Goal: Information Seeking & Learning: Learn about a topic

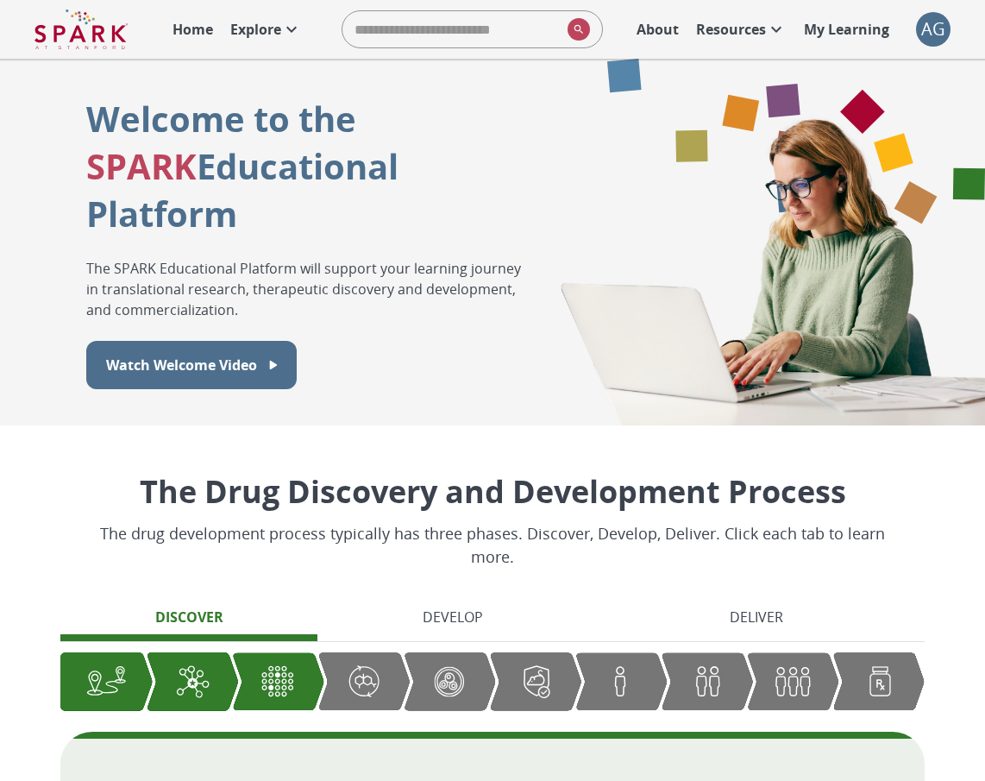
click at [254, 27] on p "Explore" at bounding box center [255, 29] width 51 height 21
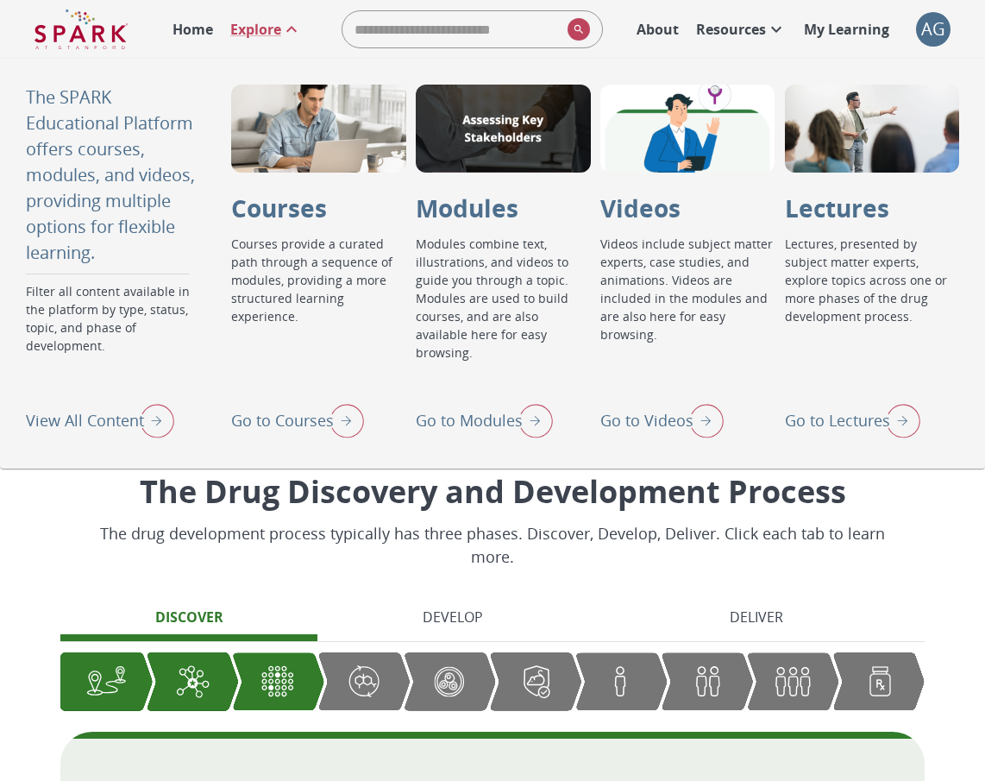
click at [536, 419] on img "Go to Modules" at bounding box center [531, 420] width 43 height 45
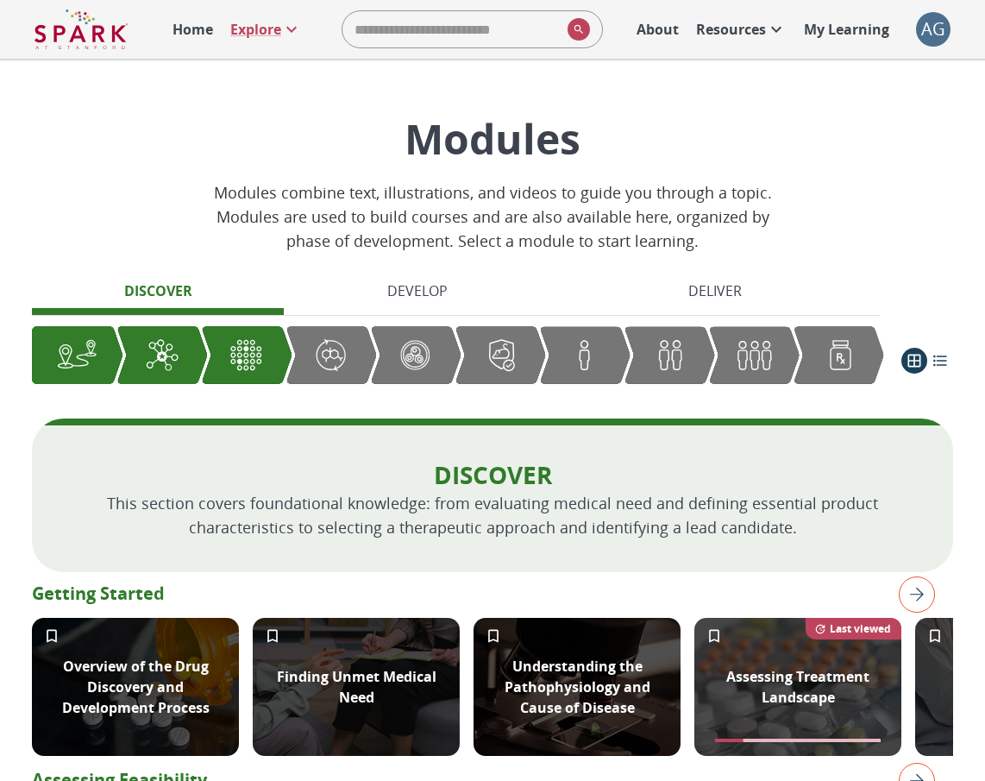
scroll to position [3, 0]
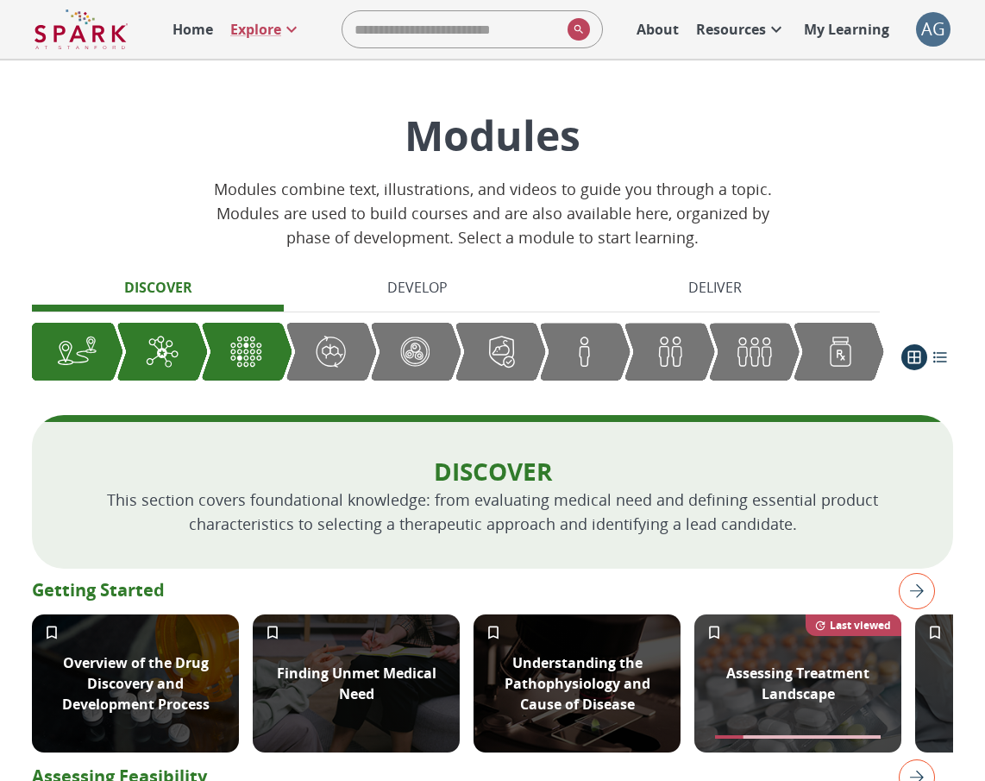
click at [771, 28] on icon at bounding box center [776, 29] width 21 height 21
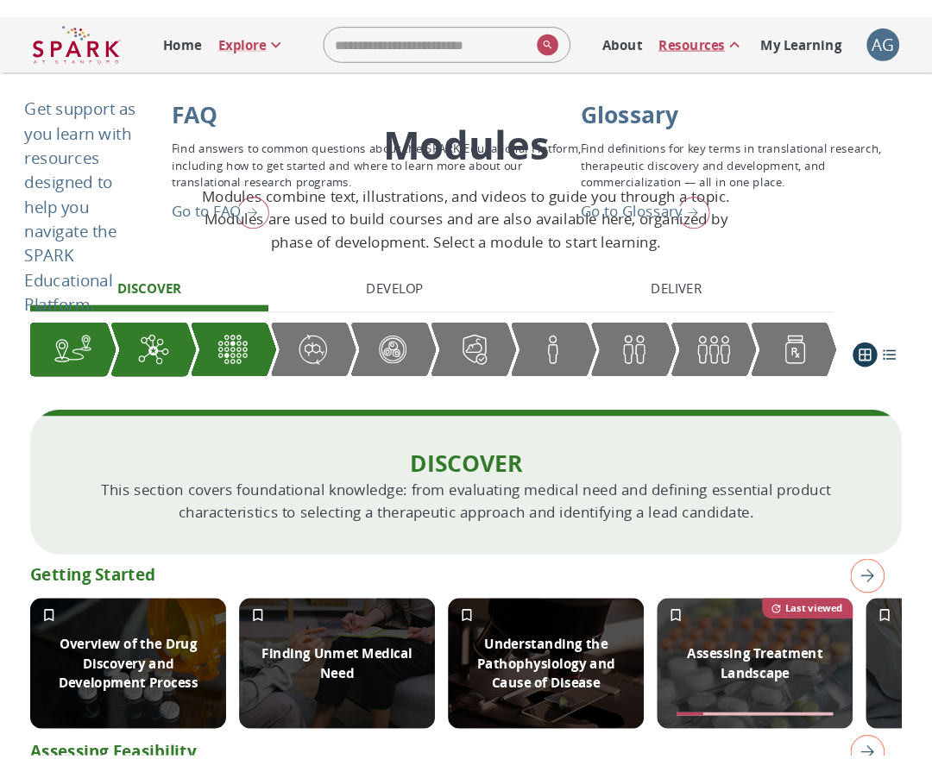
scroll to position [0, 0]
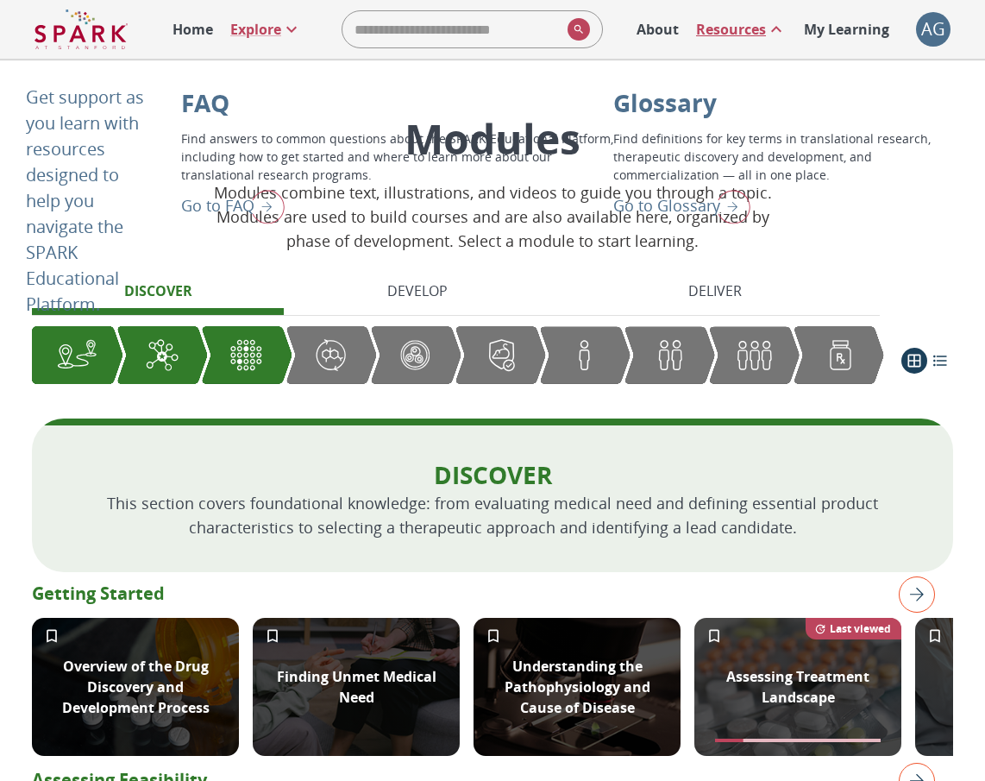
click at [751, 229] on img "Go to Glossary" at bounding box center [728, 206] width 43 height 45
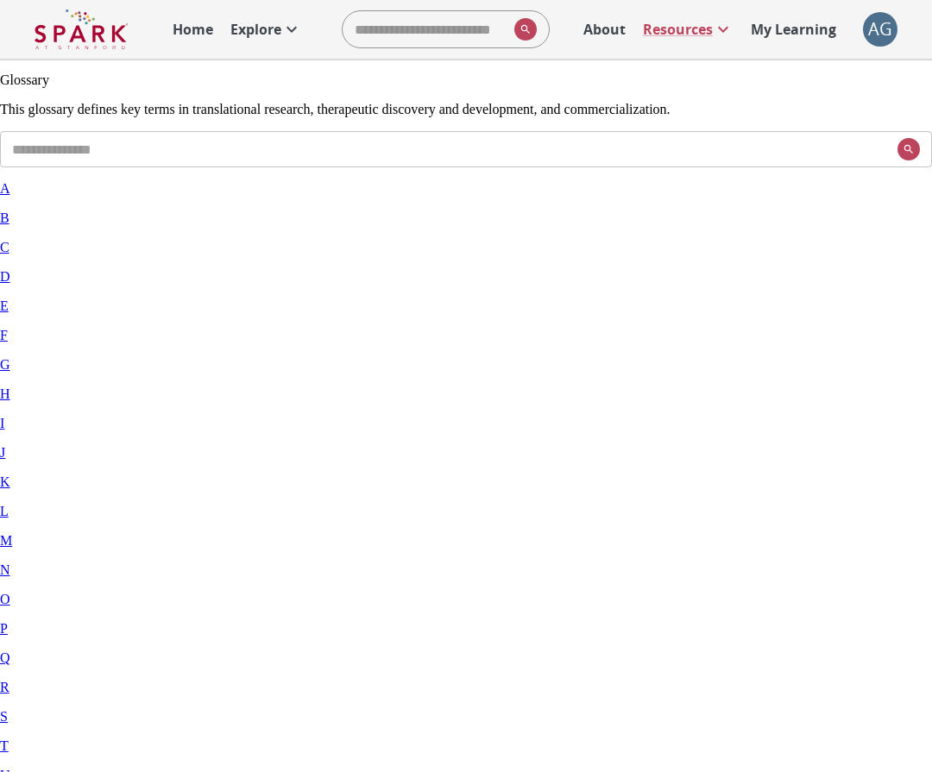
click at [275, 39] on p "Explore" at bounding box center [255, 29] width 51 height 21
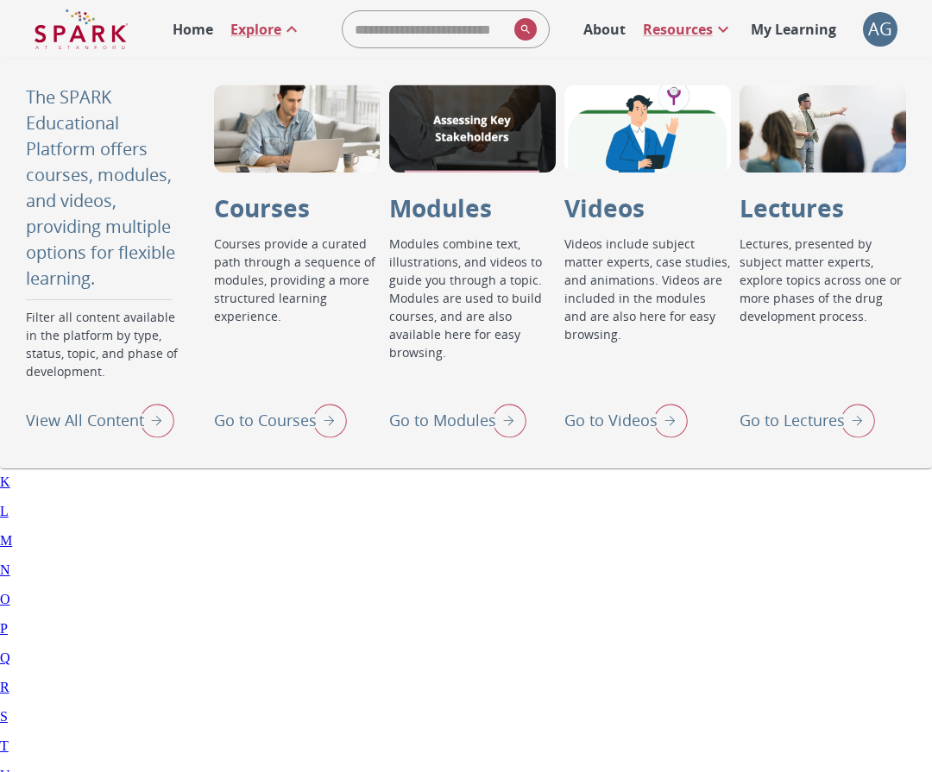
click at [497, 413] on img "Go to Modules" at bounding box center [504, 420] width 43 height 45
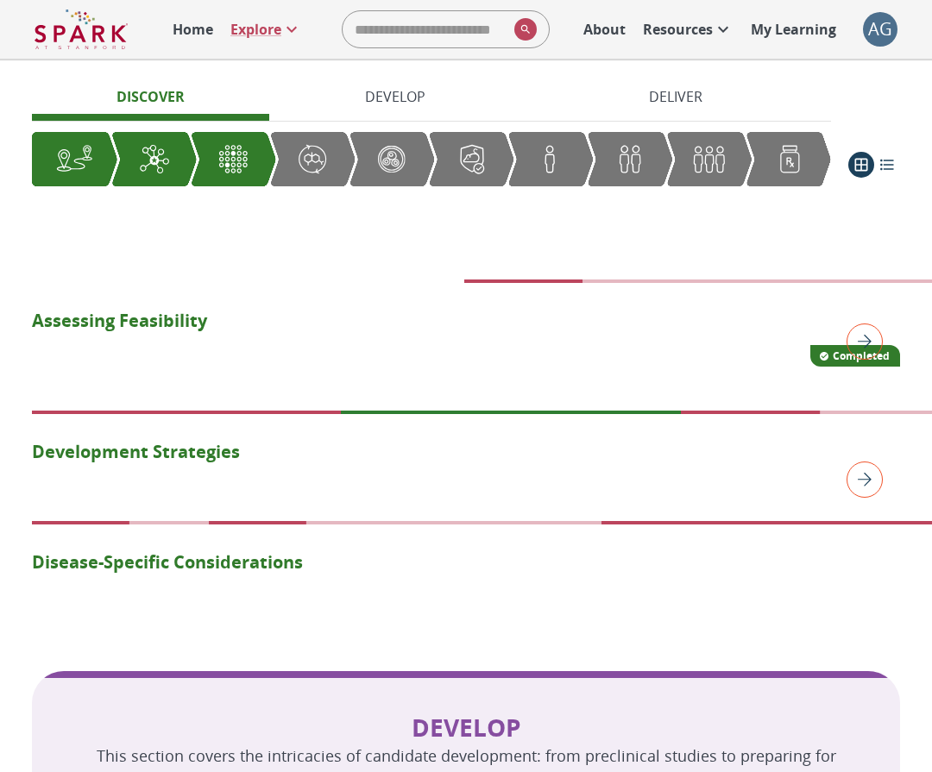
scroll to position [945, 0]
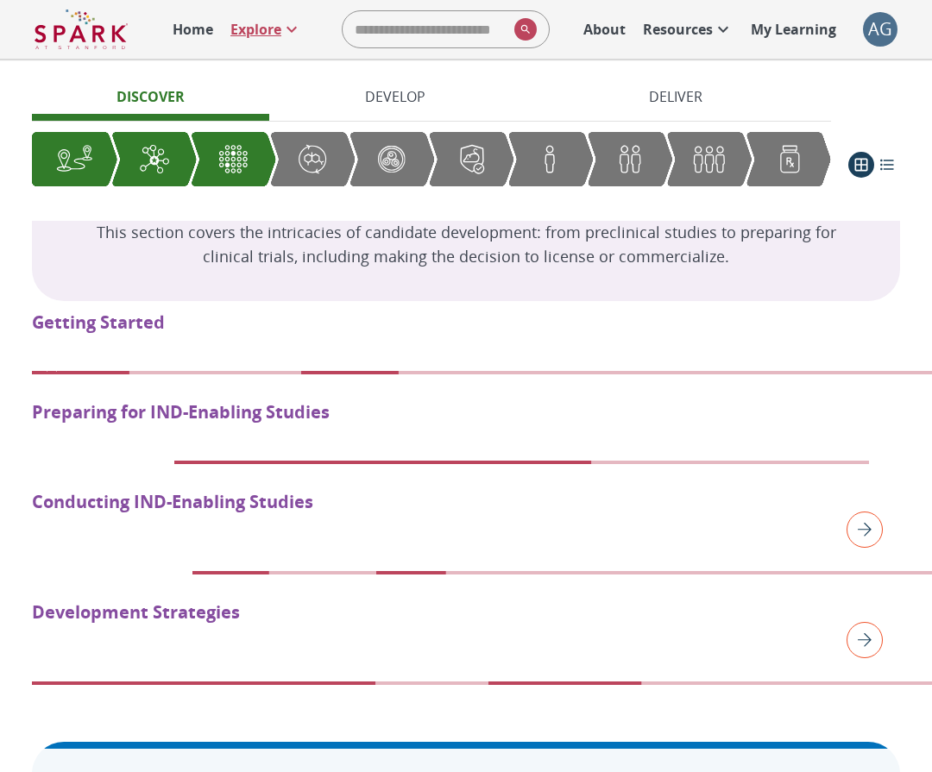
click at [282, 35] on icon at bounding box center [291, 29] width 21 height 21
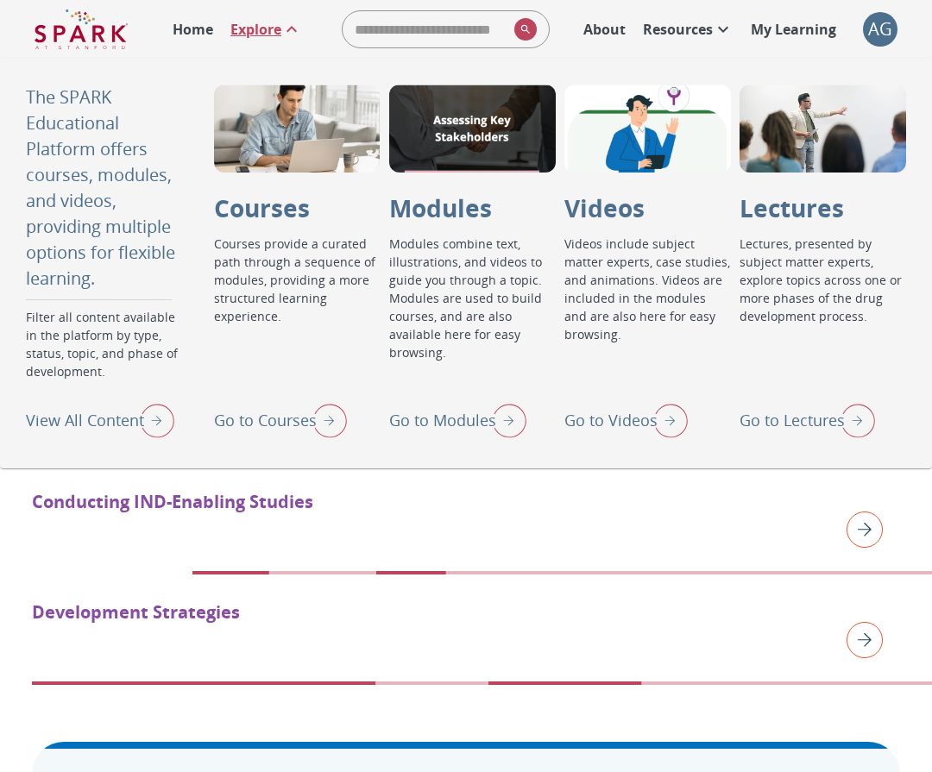
click at [162, 429] on img "View All Content" at bounding box center [152, 420] width 43 height 45
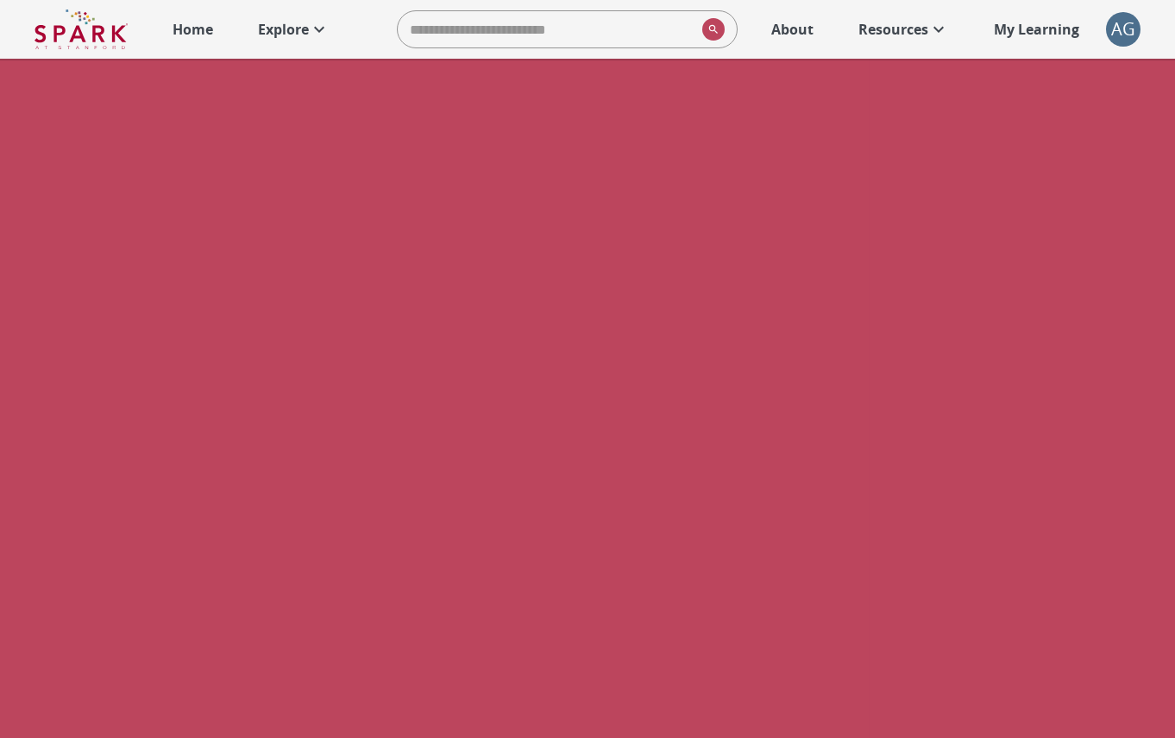
click at [51, 74] on div "Filter" at bounding box center [587, 67] width 1175 height 16
click at [79, 205] on span "Courses" at bounding box center [57, 212] width 45 height 15
